Goal: Navigation & Orientation: Go to known website

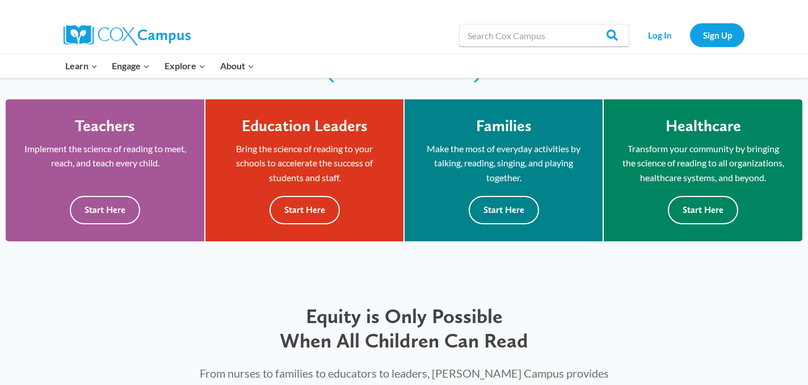
scroll to position [298, 0]
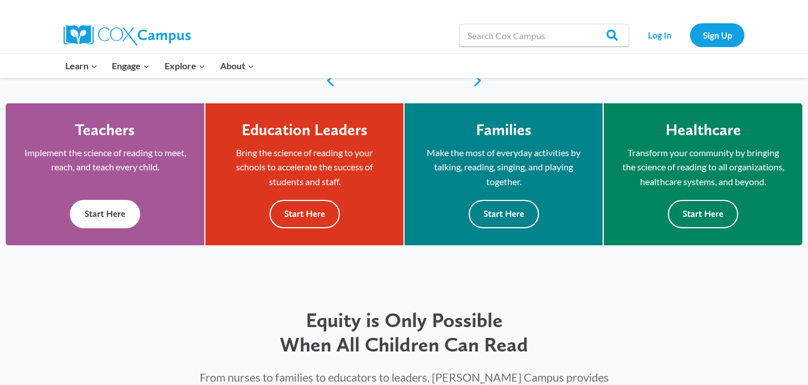
click at [104, 226] on button "Start Here" at bounding box center [105, 214] width 70 height 28
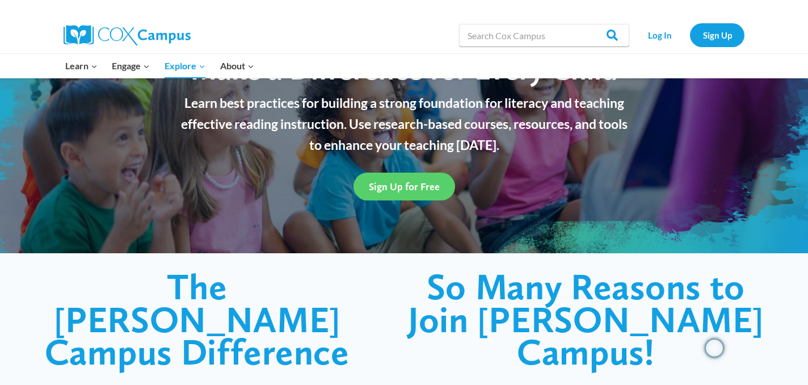
scroll to position [88, 0]
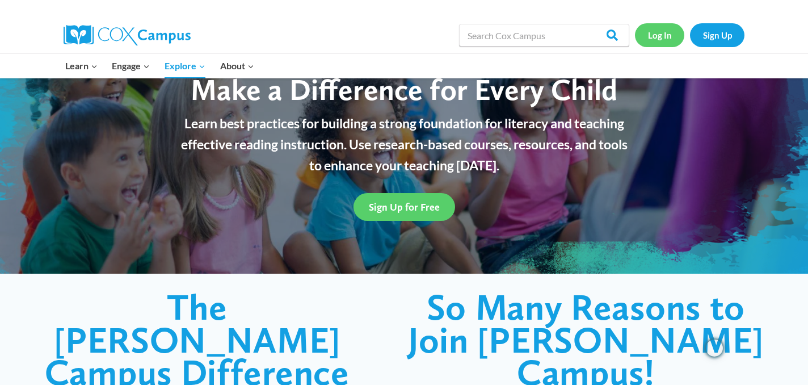
click at [659, 37] on link "Log In" at bounding box center [659, 34] width 49 height 23
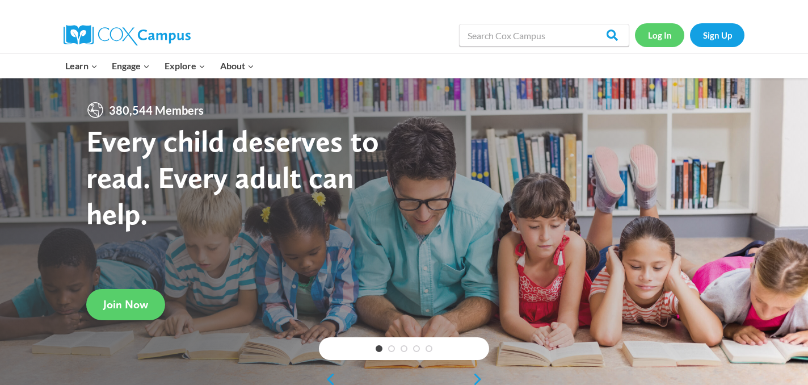
click at [662, 35] on link "Log In" at bounding box center [659, 34] width 49 height 23
